Goal: Navigation & Orientation: Find specific page/section

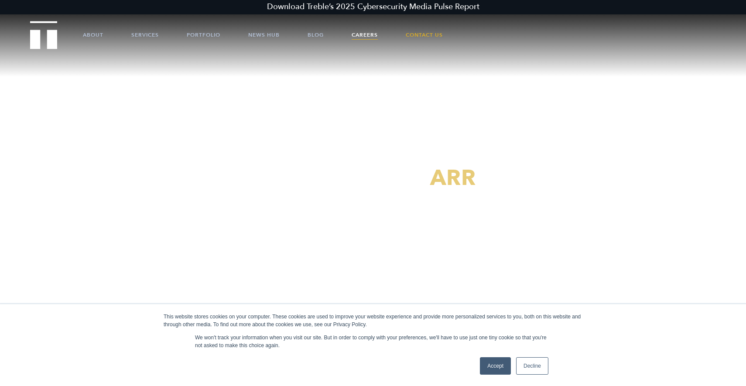
click at [358, 31] on link "Careers" at bounding box center [365, 35] width 26 height 26
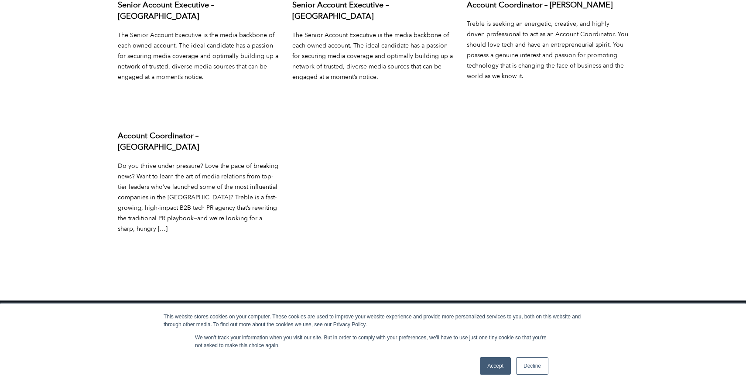
scroll to position [3560, 0]
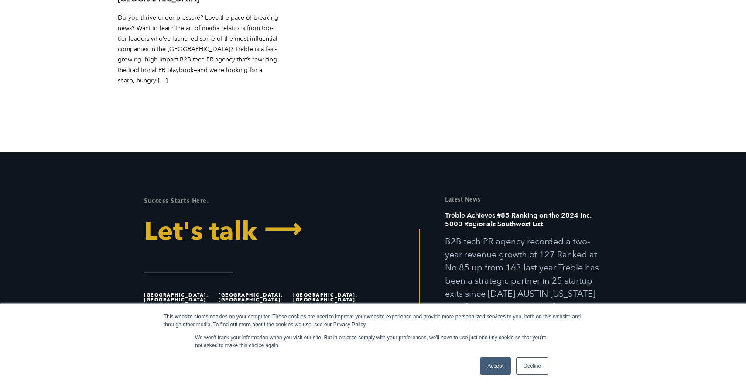
click at [212, 219] on link "Let's talk ⟶" at bounding box center [255, 232] width 223 height 26
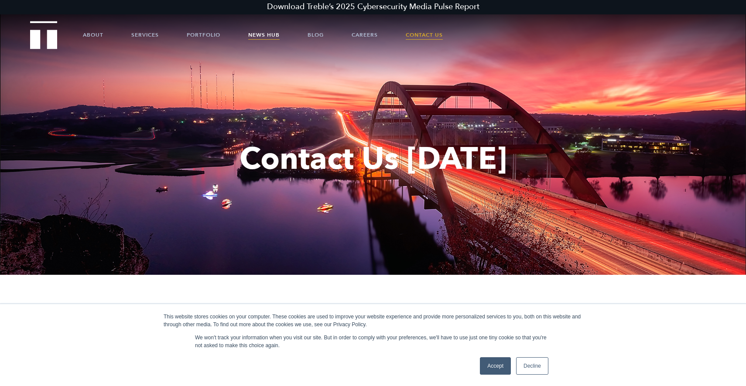
click at [263, 41] on link "News Hub" at bounding box center [263, 35] width 31 height 26
